Goal: Navigation & Orientation: Find specific page/section

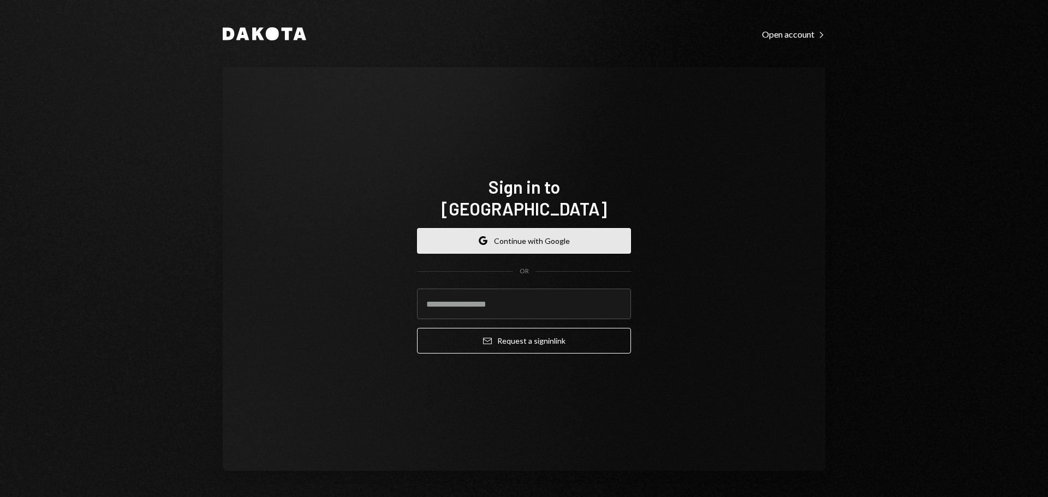
click at [534, 234] on button "Google Continue with Google" at bounding box center [524, 241] width 214 height 26
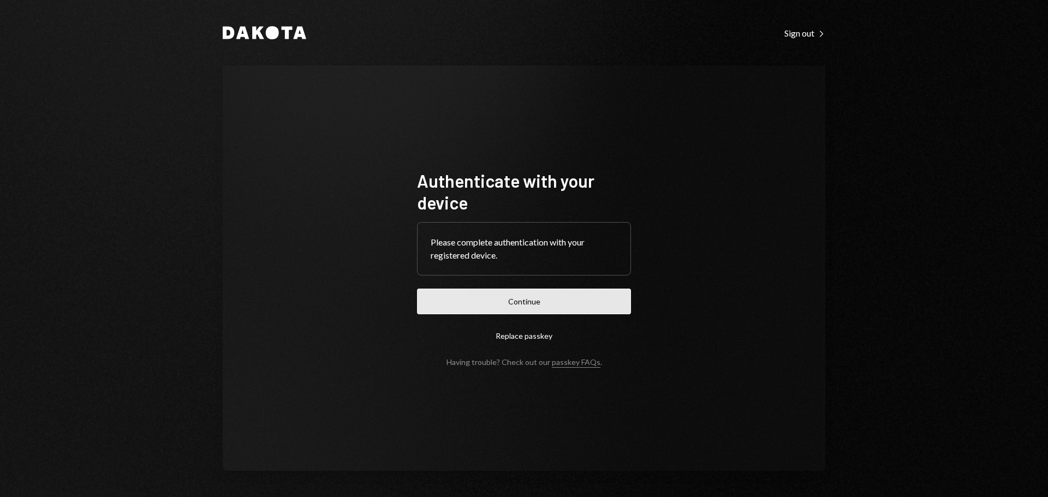
click at [573, 293] on button "Continue" at bounding box center [524, 302] width 214 height 26
click at [529, 312] on button "Continue" at bounding box center [524, 302] width 214 height 26
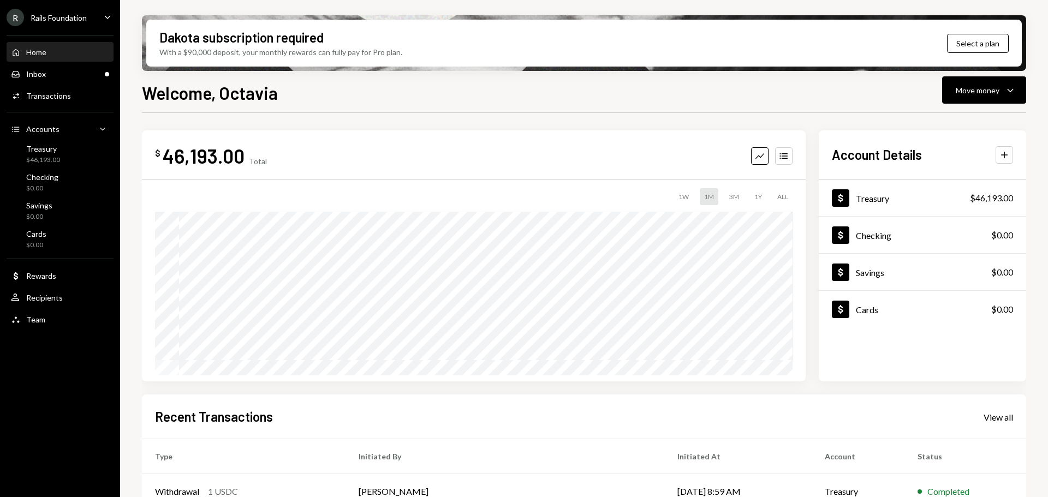
click at [88, 16] on div "R Rails Foundation Caret Down" at bounding box center [60, 17] width 120 height 17
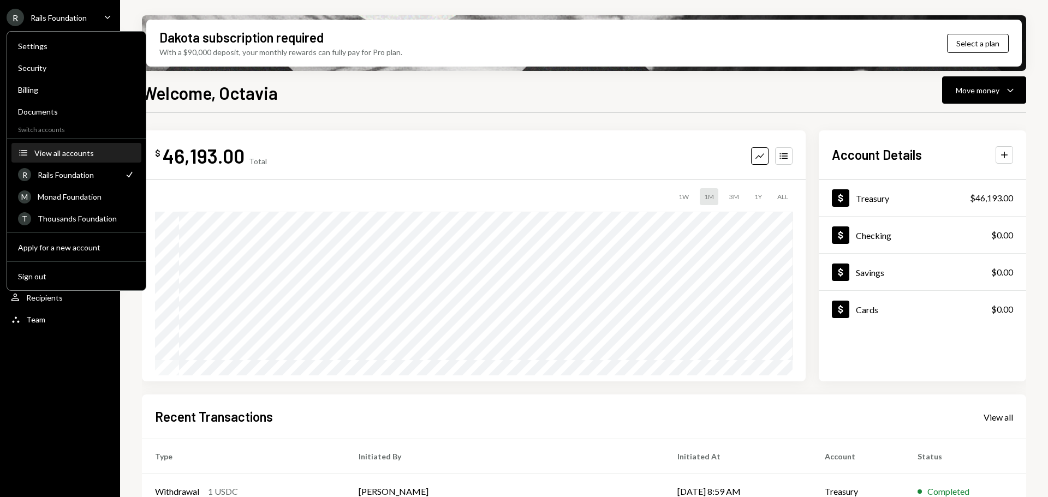
click at [83, 151] on div "View all accounts" at bounding box center [84, 152] width 100 height 9
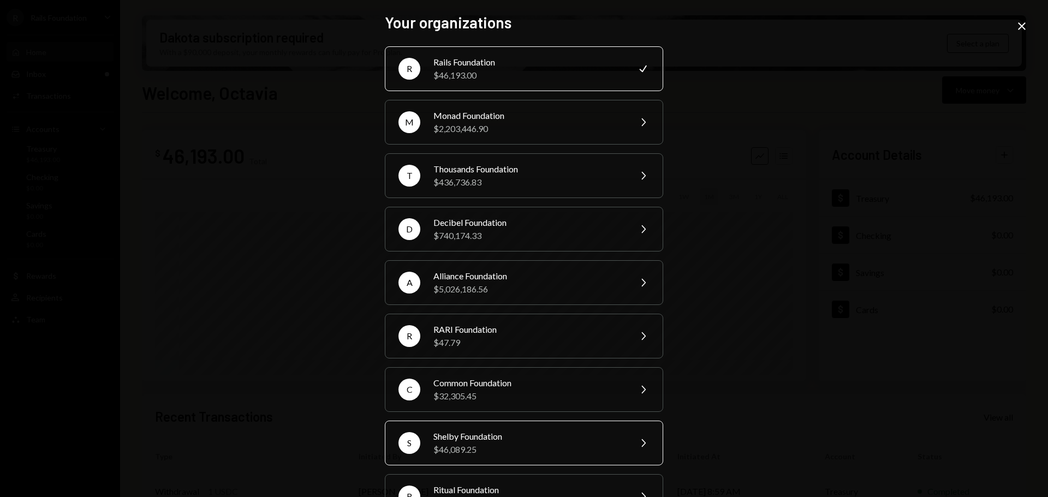
click at [534, 437] on div "Shelby Foundation" at bounding box center [528, 436] width 190 height 13
